Goal: Information Seeking & Learning: Check status

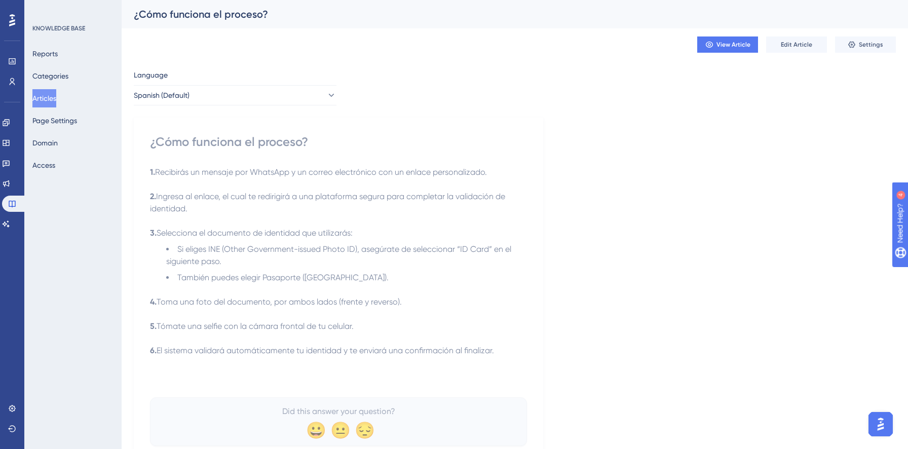
click at [56, 95] on button "Articles" at bounding box center [44, 98] width 24 height 18
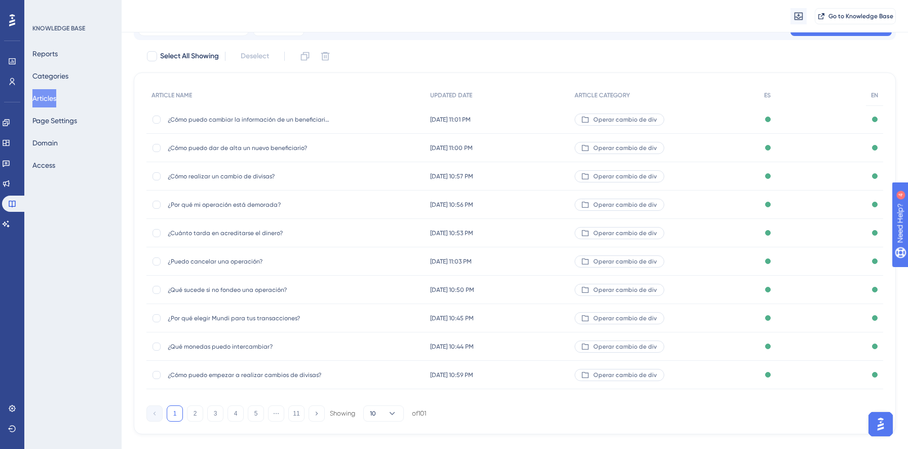
scroll to position [67, 0]
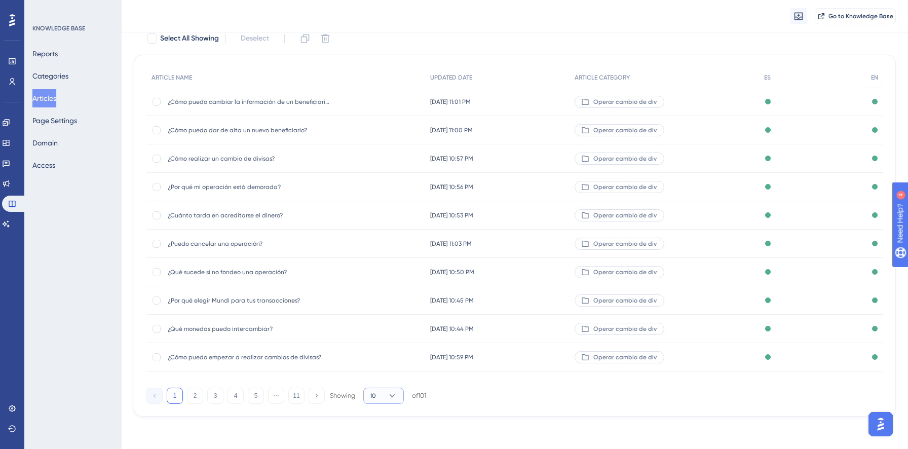
click at [394, 396] on icon at bounding box center [392, 396] width 10 height 10
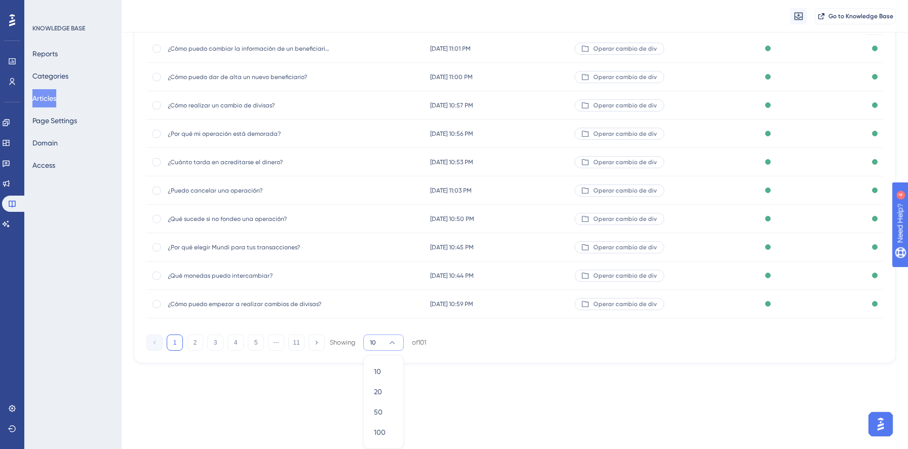
click at [439, 354] on div "ARTICLE NAME UPDATED DATE ARTICLE CATEGORY ES EN ¿Cómo puedo cambiar la informa…" at bounding box center [515, 183] width 762 height 362
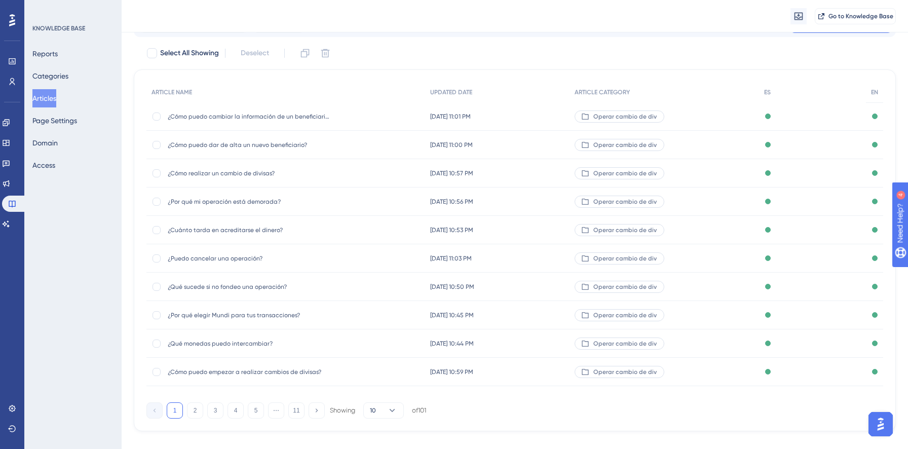
scroll to position [0, 0]
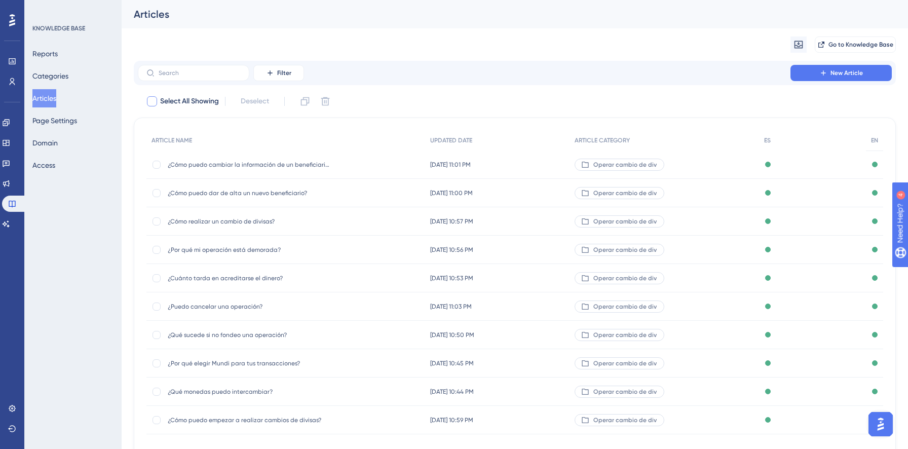
click at [170, 103] on span "Select All Showing" at bounding box center [189, 101] width 59 height 12
checkbox input "true"
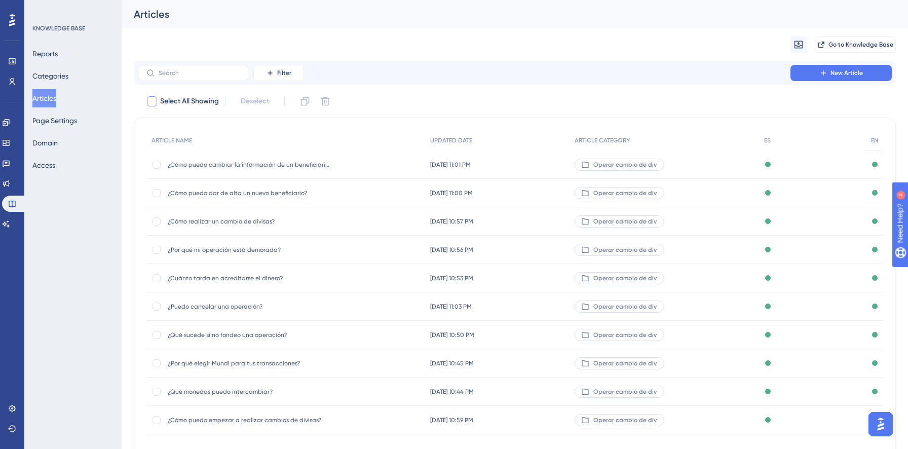
checkbox input "true"
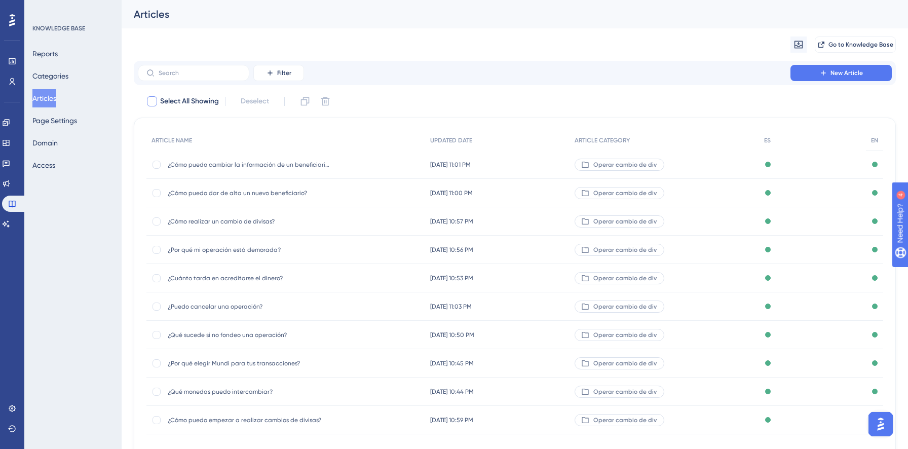
checkbox input "true"
click at [170, 103] on span "Select All Showing" at bounding box center [189, 101] width 59 height 12
checkbox input "false"
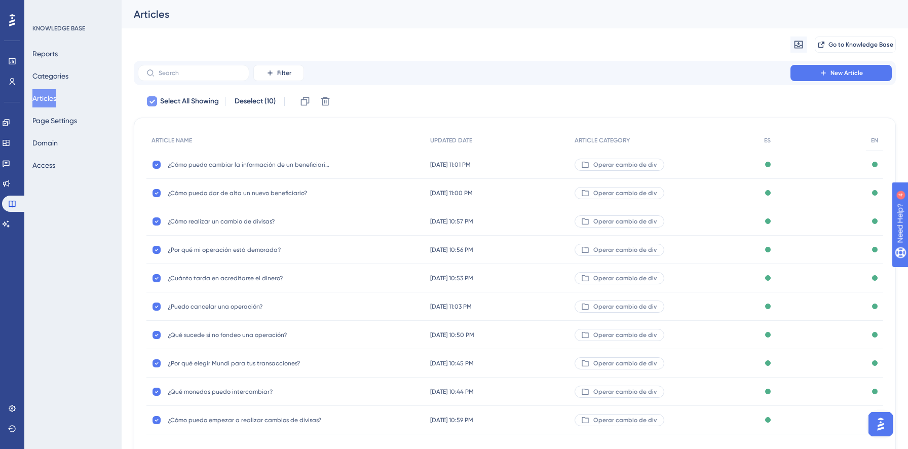
checkbox input "false"
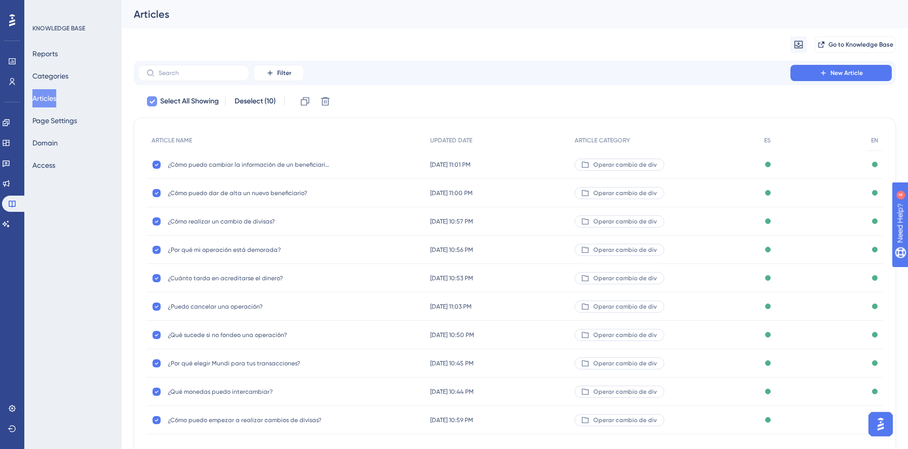
checkbox input "false"
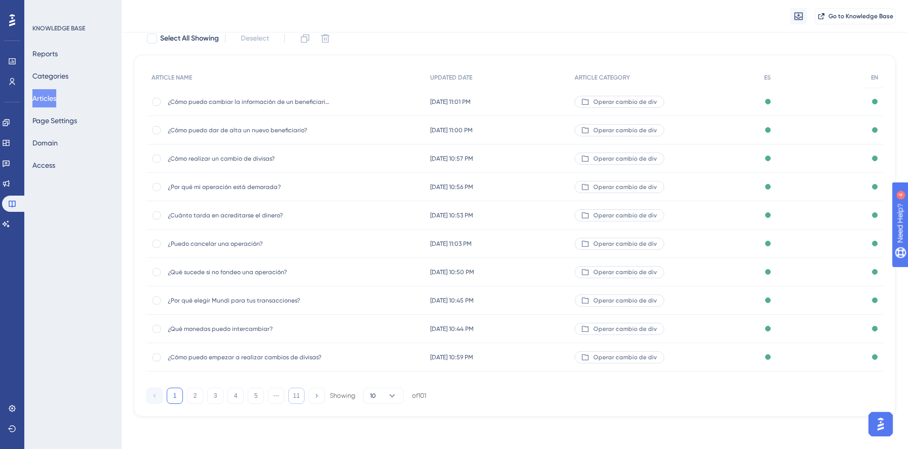
click at [294, 402] on button "11" at bounding box center [296, 396] width 16 height 16
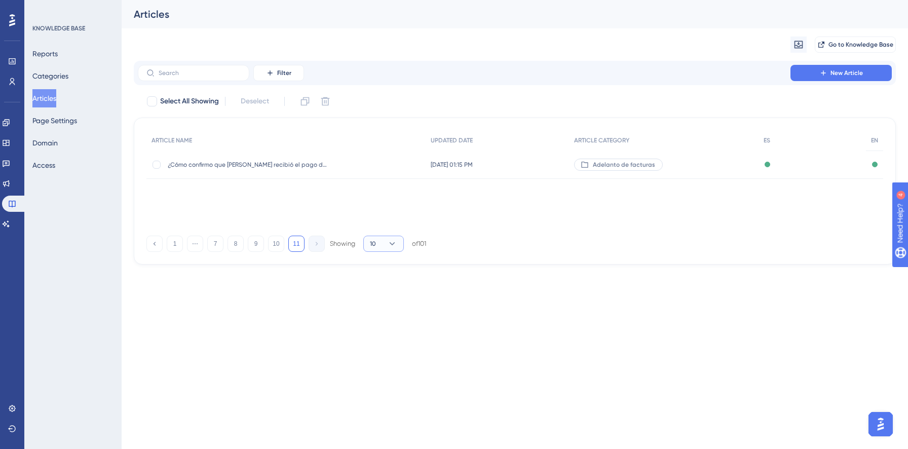
click at [390, 242] on icon at bounding box center [392, 244] width 10 height 10
click at [393, 335] on div "100 100" at bounding box center [383, 333] width 19 height 20
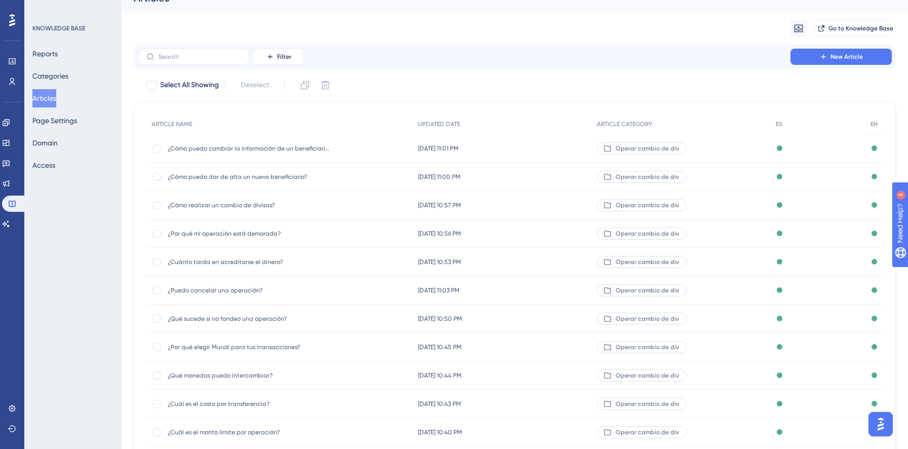
scroll to position [21, 0]
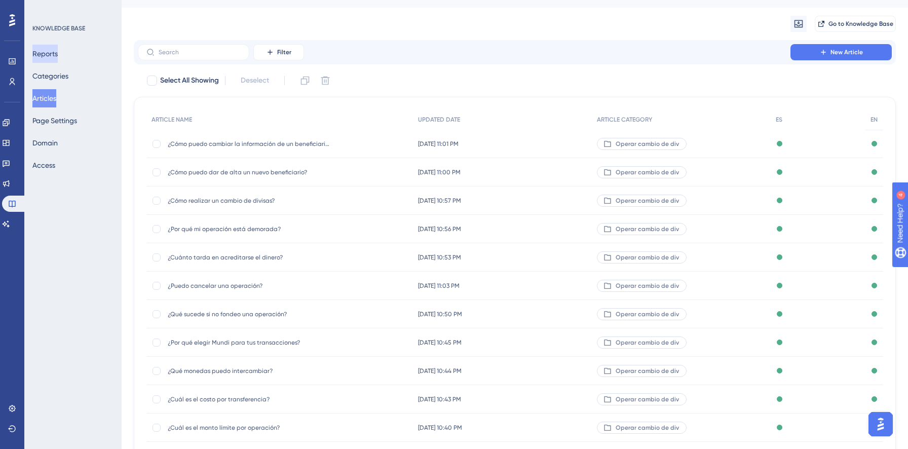
click at [56, 50] on button "Reports" at bounding box center [44, 54] width 25 height 18
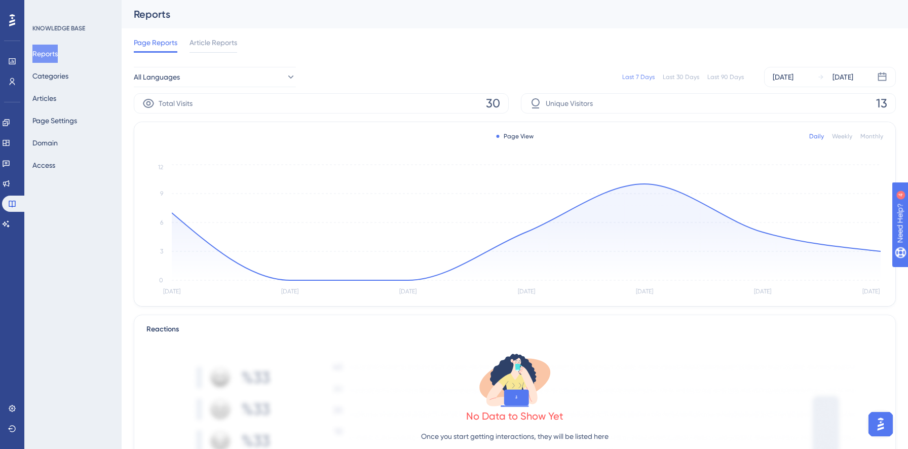
click at [727, 79] on div "Last 90 Days" at bounding box center [726, 77] width 37 height 8
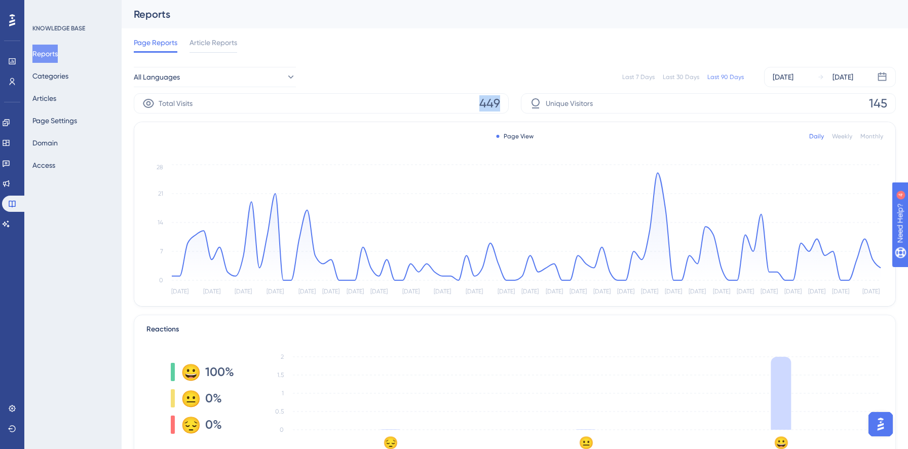
drag, startPoint x: 503, startPoint y: 105, endPoint x: 479, endPoint y: 105, distance: 24.3
click at [479, 105] on div "Total Visits 449" at bounding box center [321, 103] width 375 height 20
copy span "449"
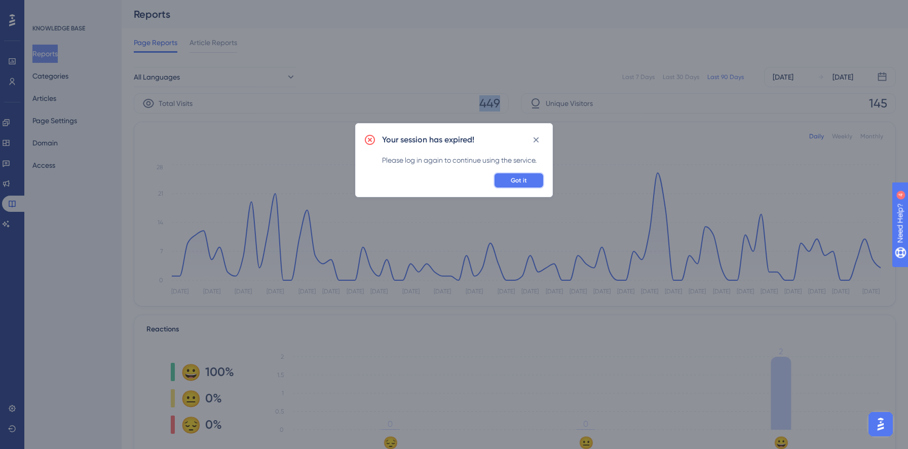
click at [536, 178] on button "Got it" at bounding box center [519, 180] width 51 height 16
